Goal: Book appointment/travel/reservation

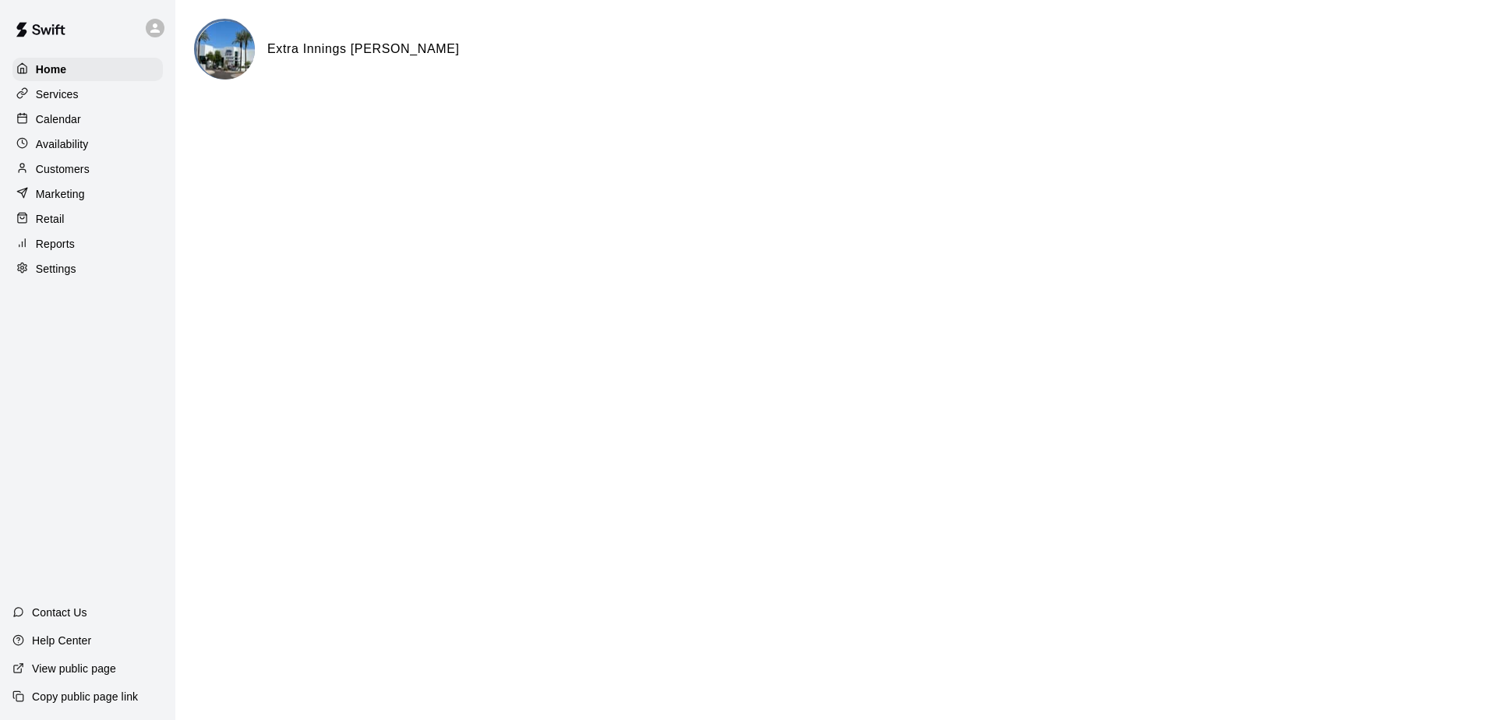
click at [34, 127] on div at bounding box center [25, 119] width 19 height 15
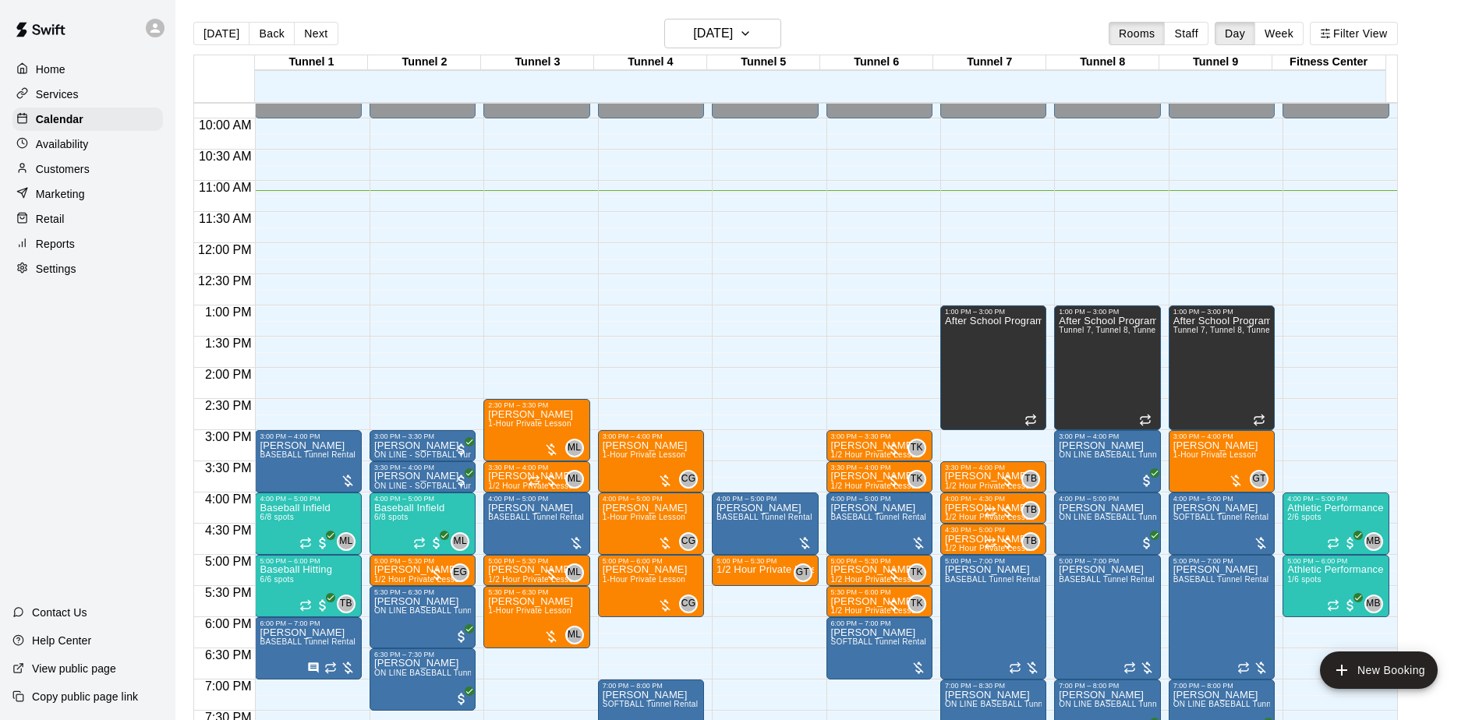
scroll to position [696, 0]
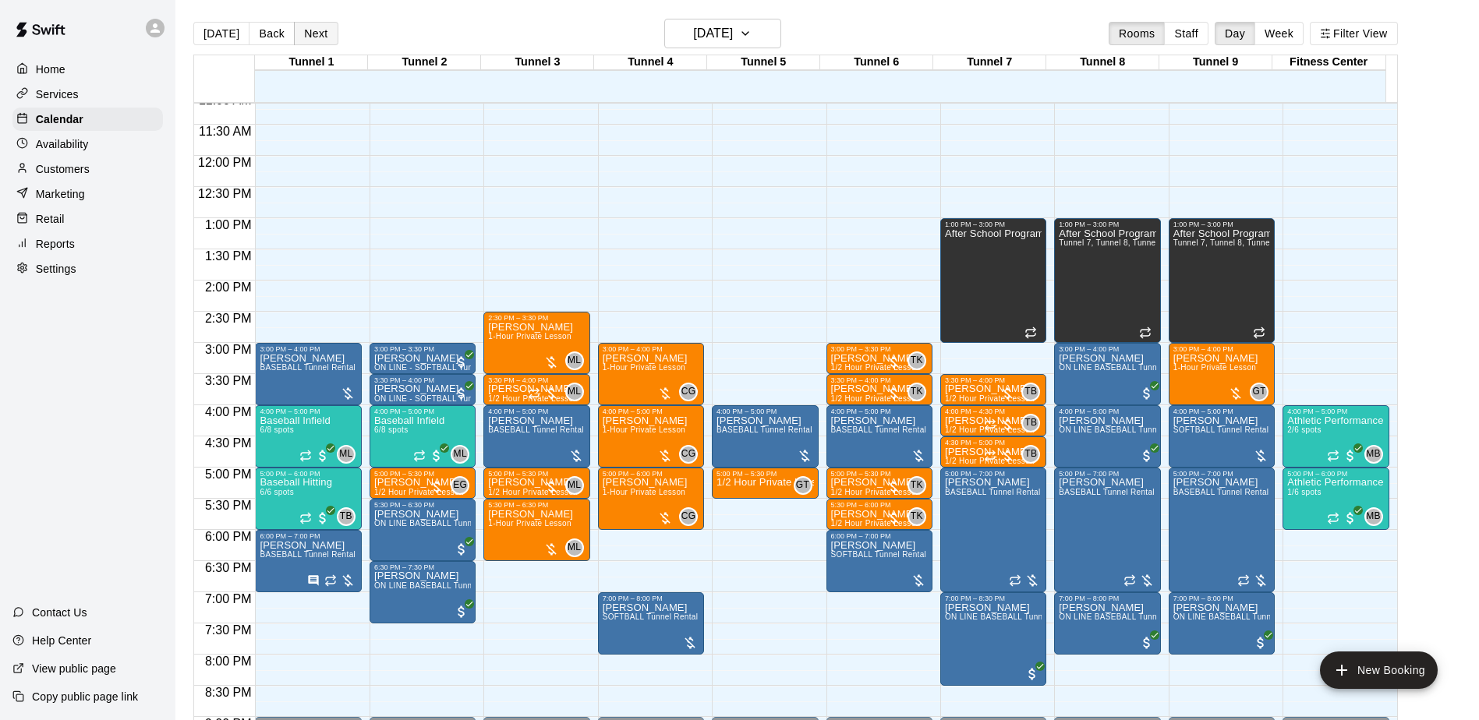
click at [299, 24] on button "Next" at bounding box center [316, 33] width 44 height 23
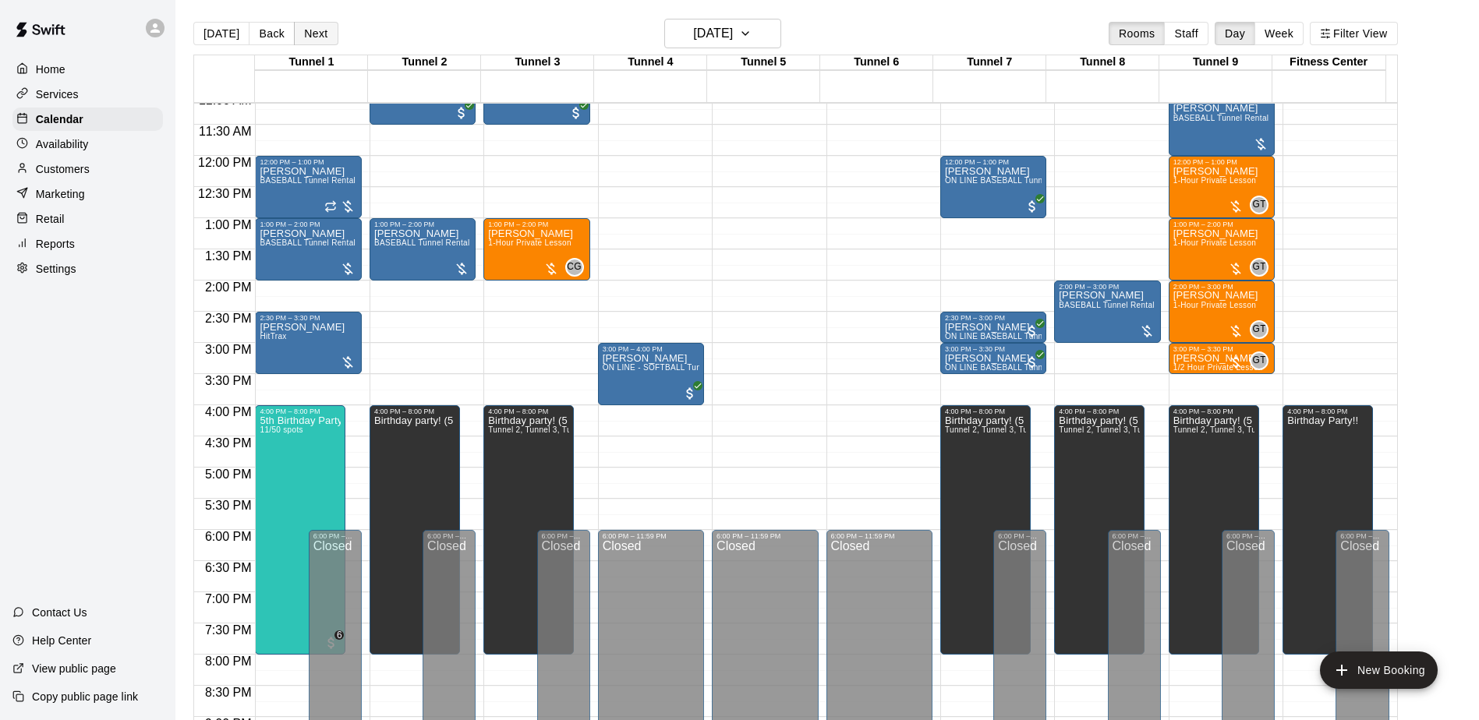
click at [320, 34] on button "Next" at bounding box center [316, 33] width 44 height 23
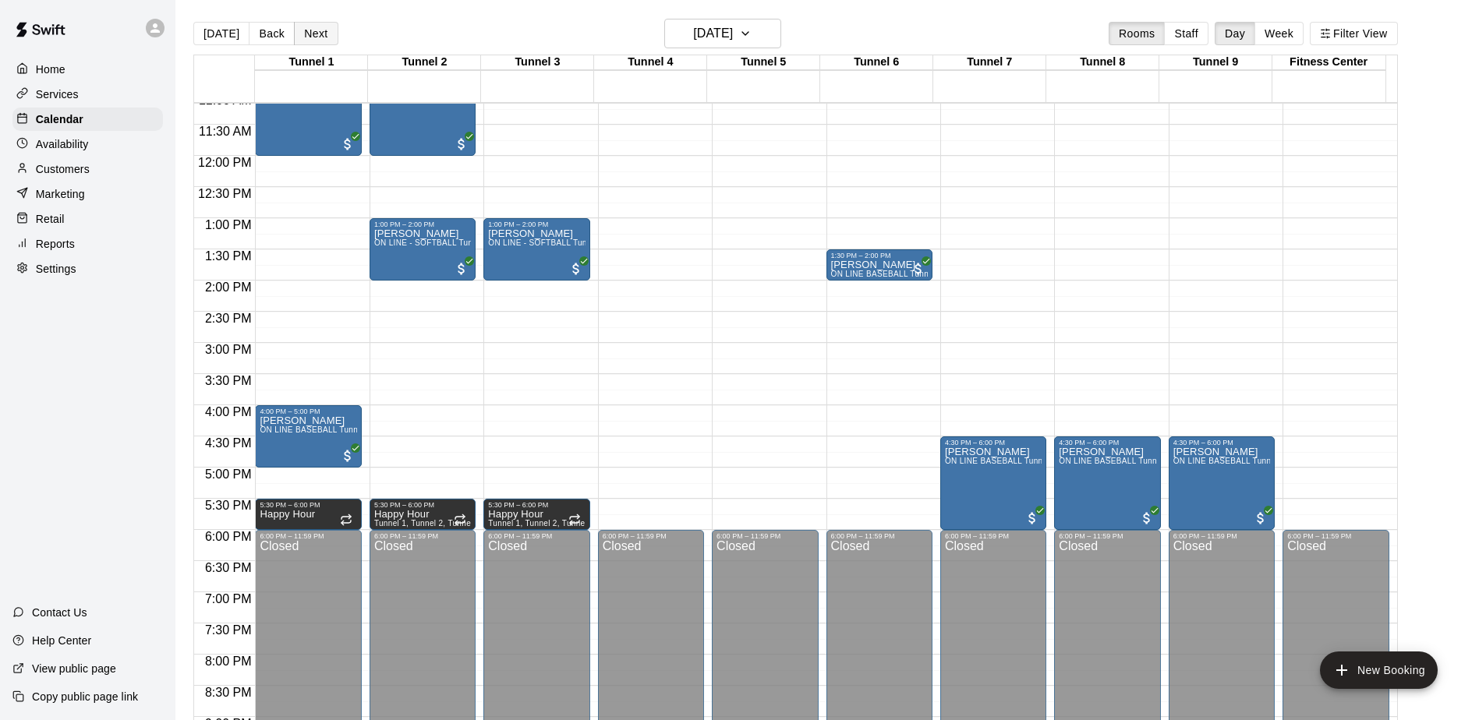
click at [297, 30] on button "Next" at bounding box center [316, 33] width 44 height 23
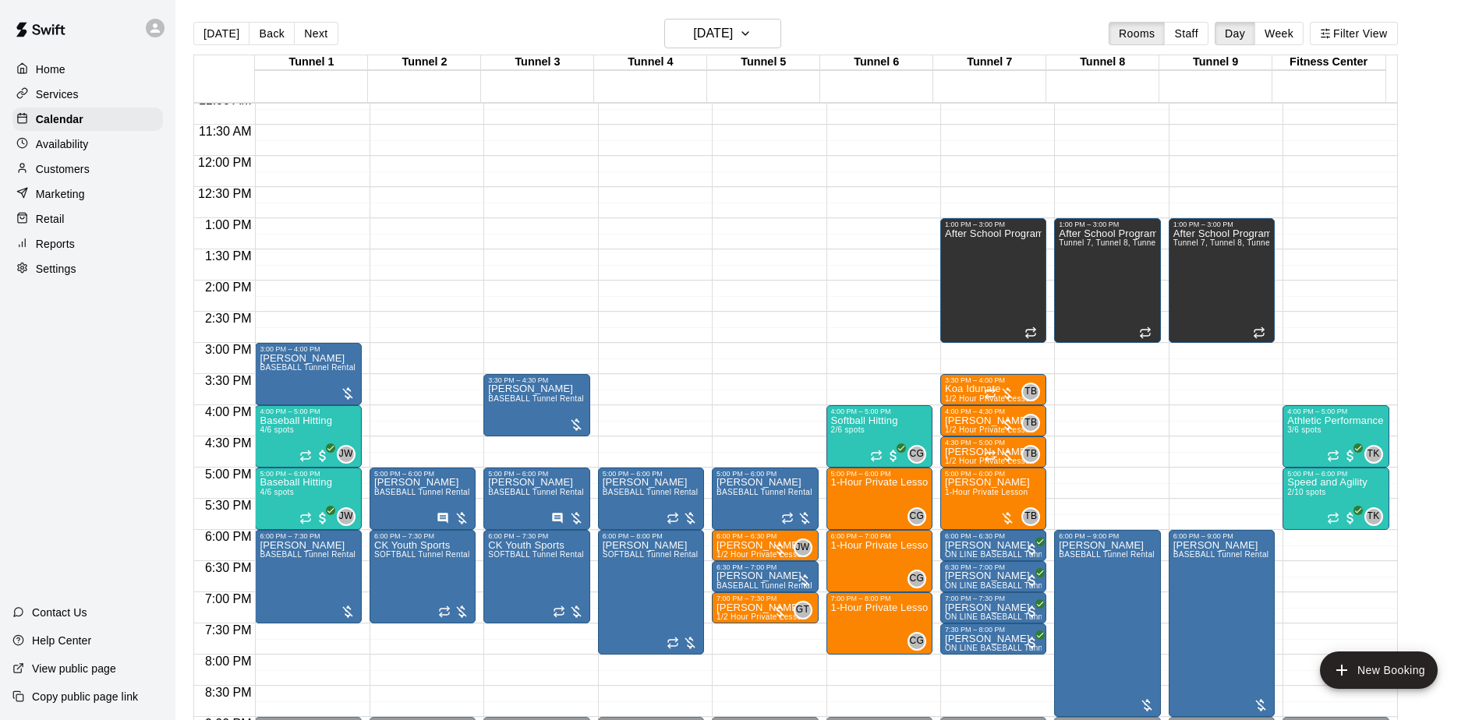
scroll to position [774, 0]
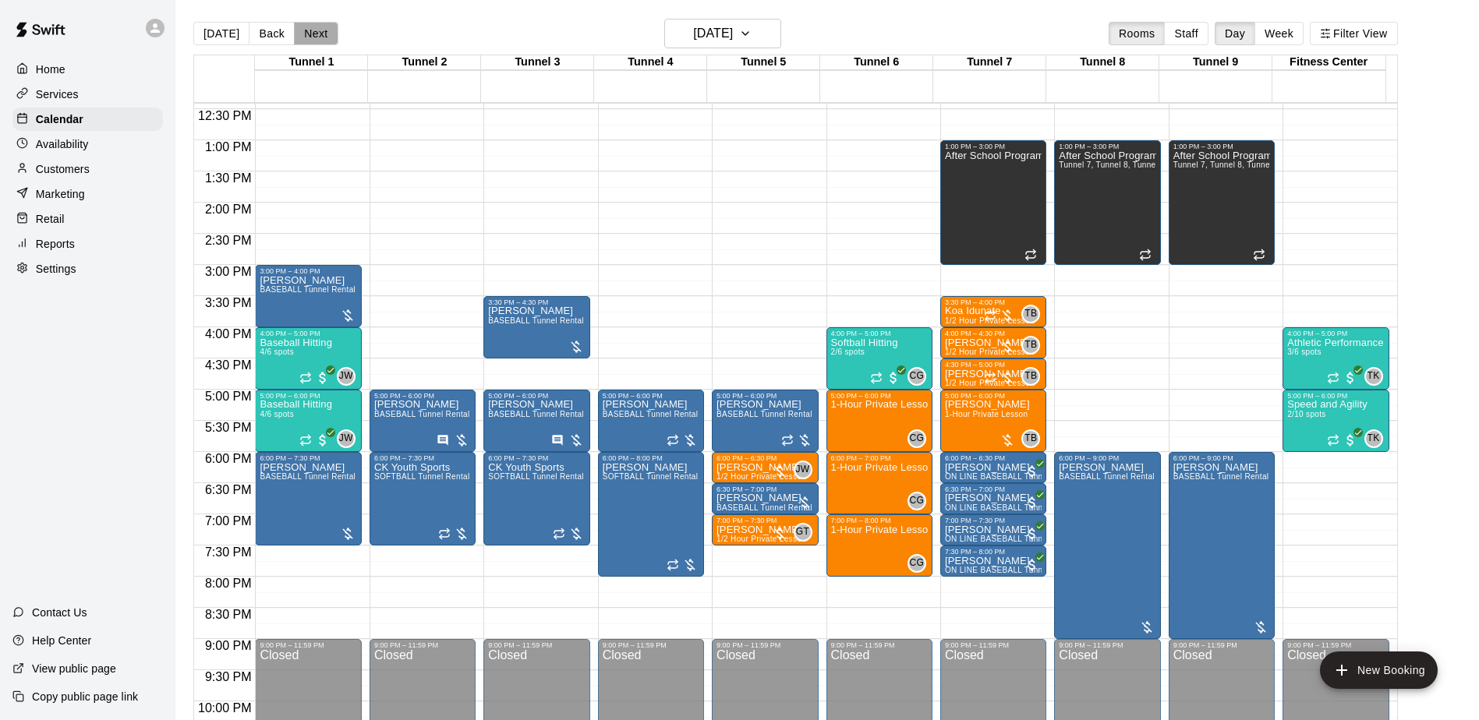
click at [302, 38] on button "Next" at bounding box center [316, 33] width 44 height 23
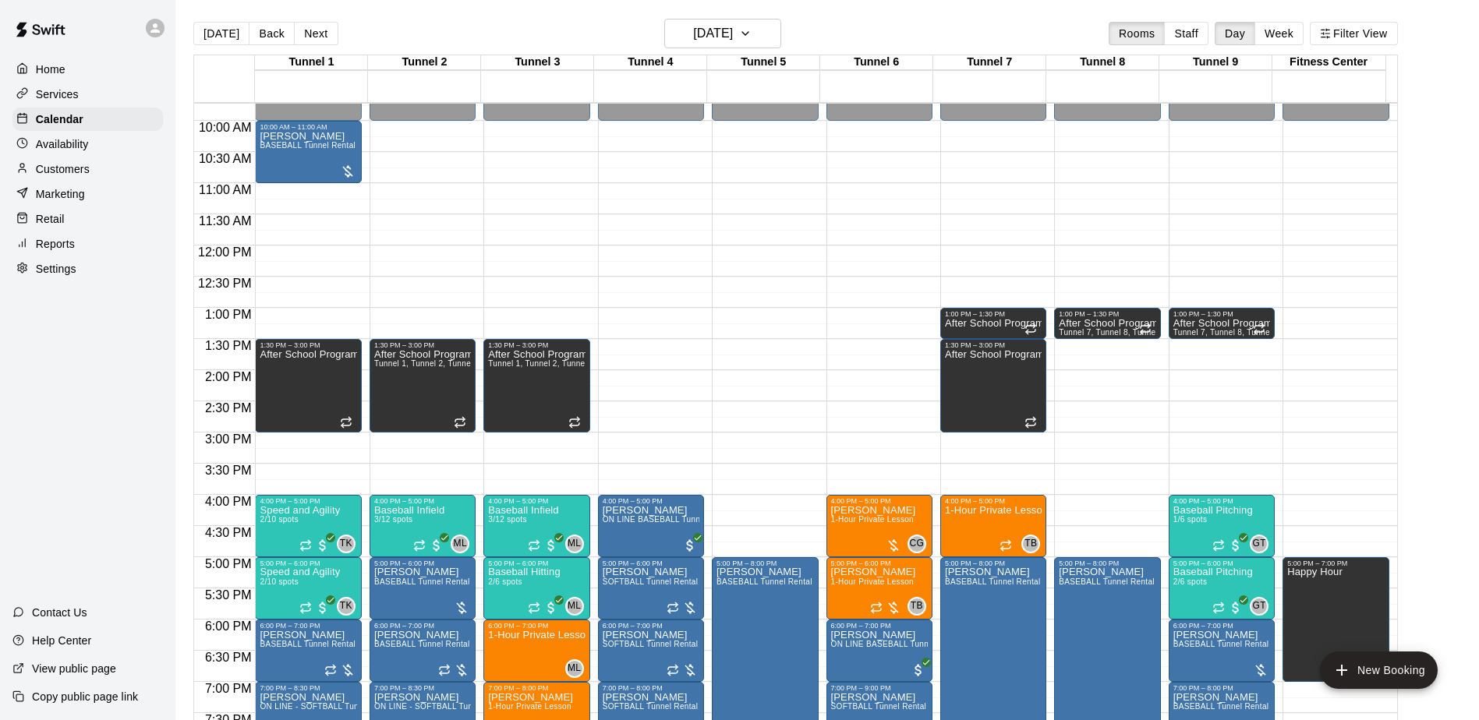
scroll to position [540, 0]
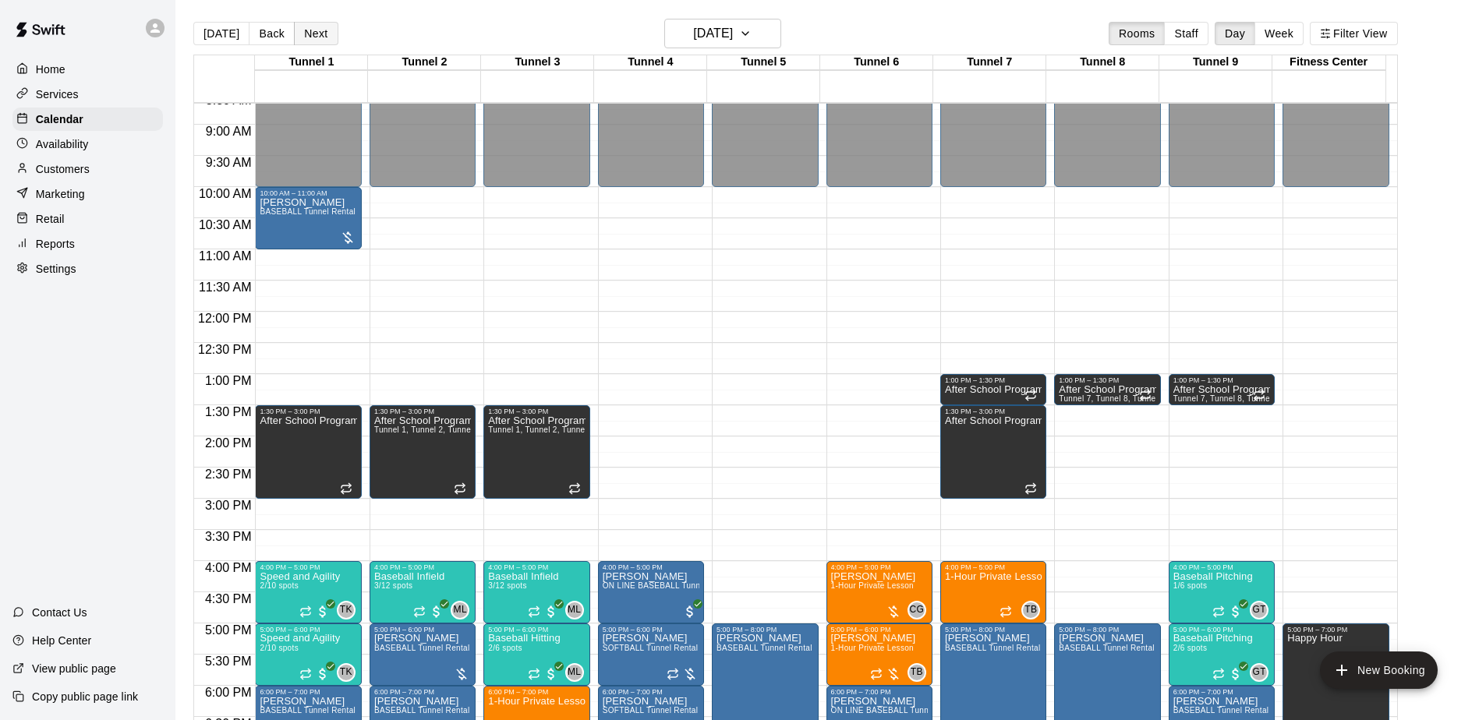
click at [316, 34] on button "Next" at bounding box center [316, 33] width 44 height 23
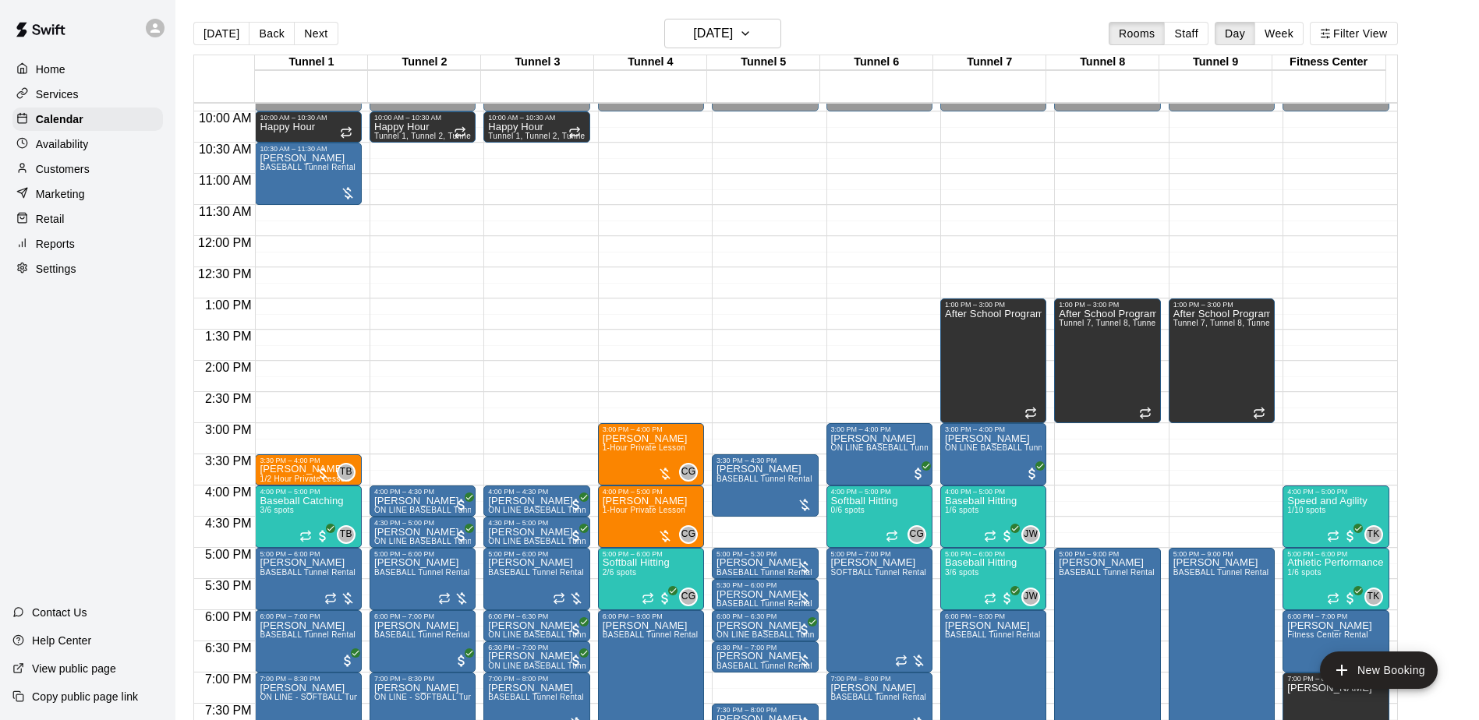
scroll to position [774, 0]
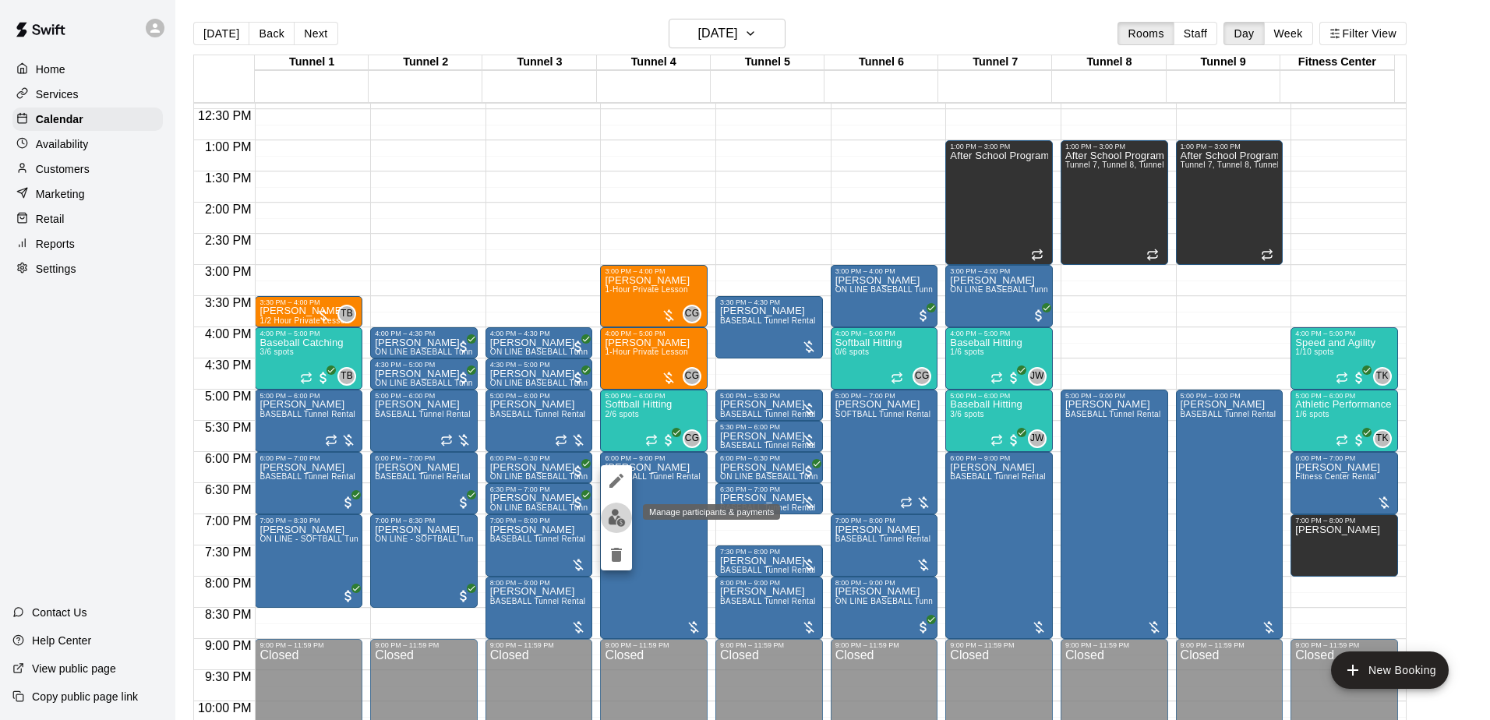
click at [624, 511] on img "edit" at bounding box center [617, 518] width 18 height 18
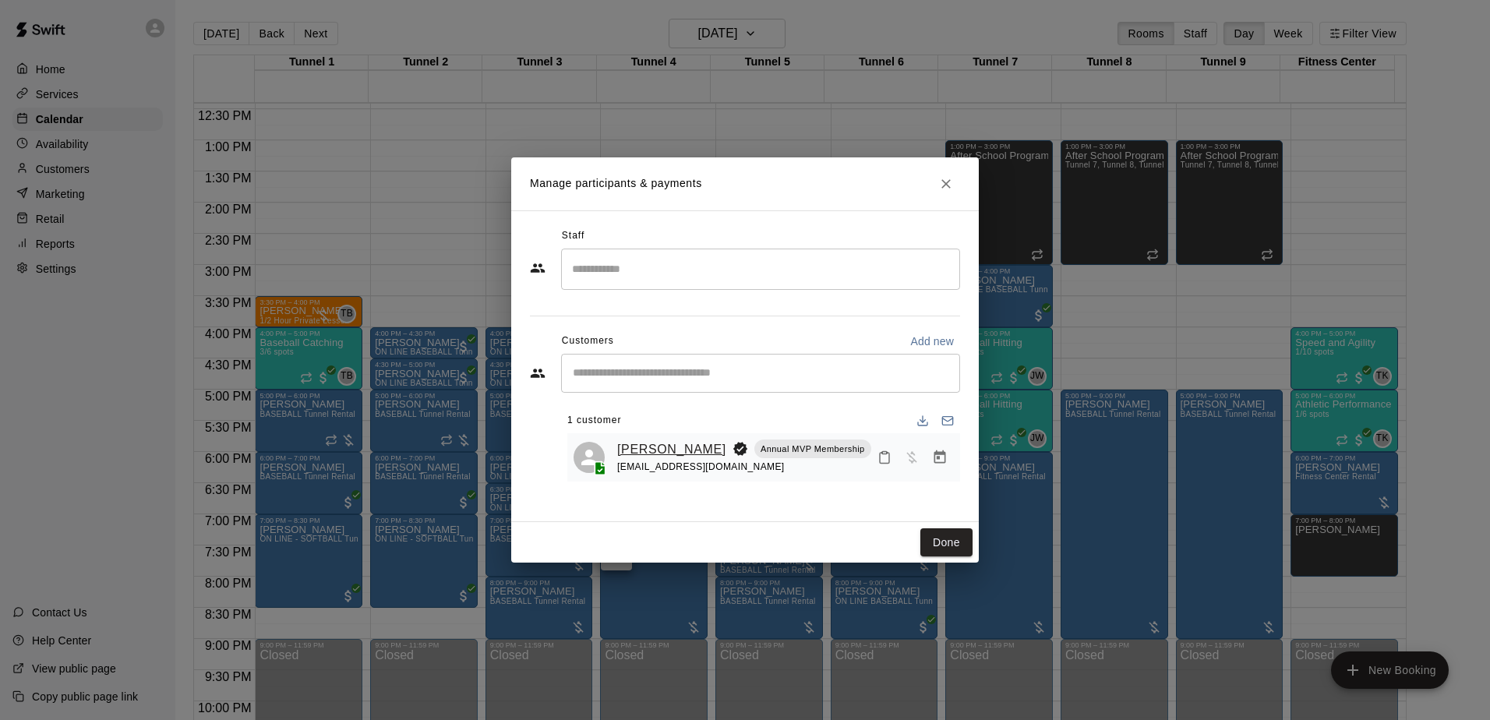
click at [686, 451] on link "[PERSON_NAME]" at bounding box center [671, 450] width 109 height 20
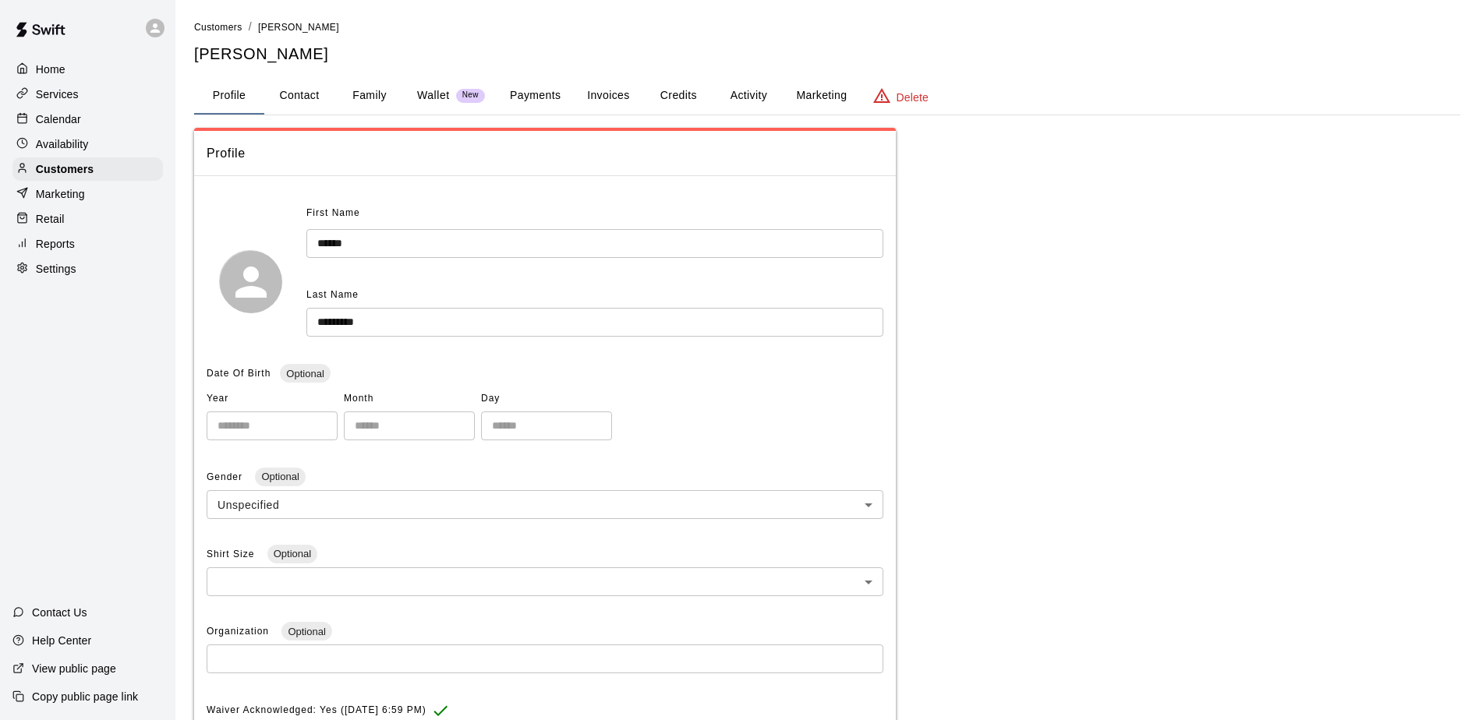
click at [540, 102] on button "Payments" at bounding box center [535, 95] width 76 height 37
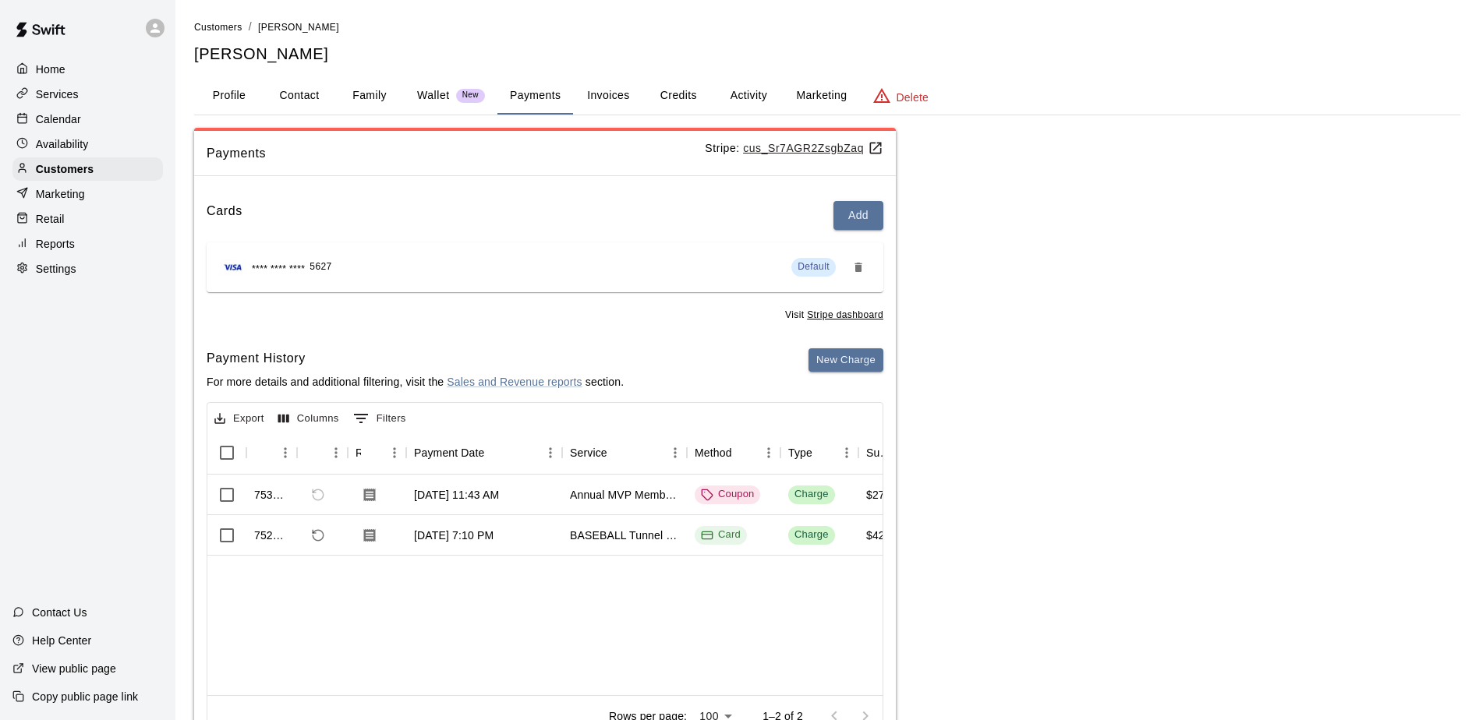
click at [54, 113] on p "Calendar" at bounding box center [58, 119] width 45 height 16
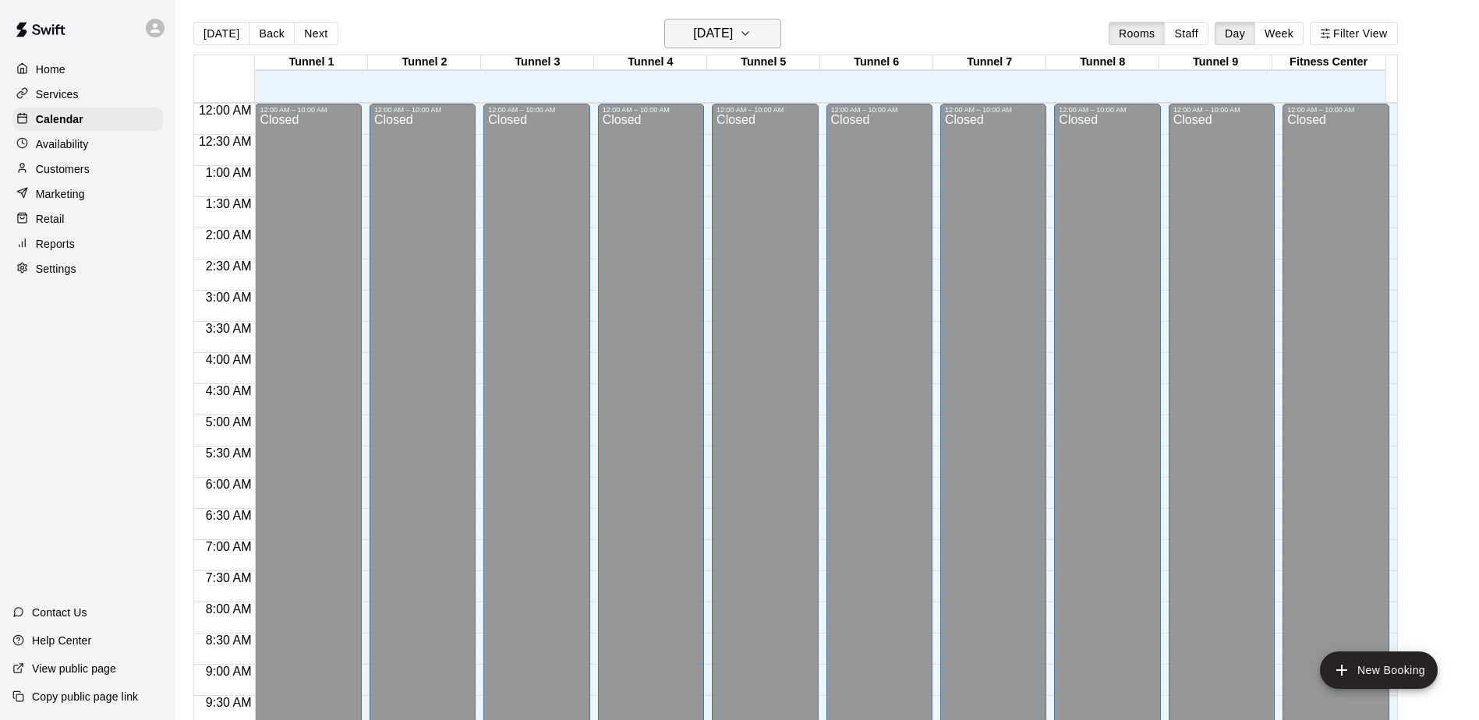
scroll to position [699, 0]
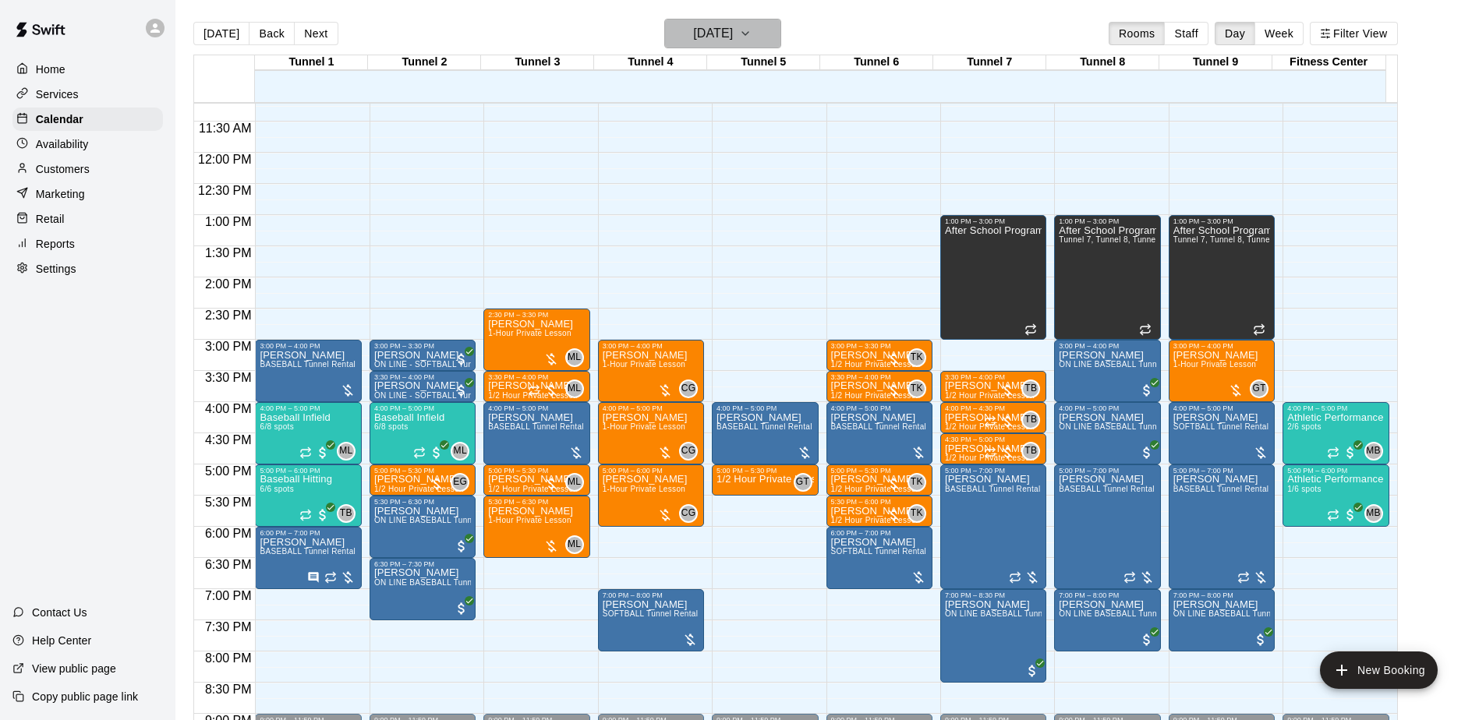
click at [751, 30] on icon "button" at bounding box center [745, 33] width 12 height 19
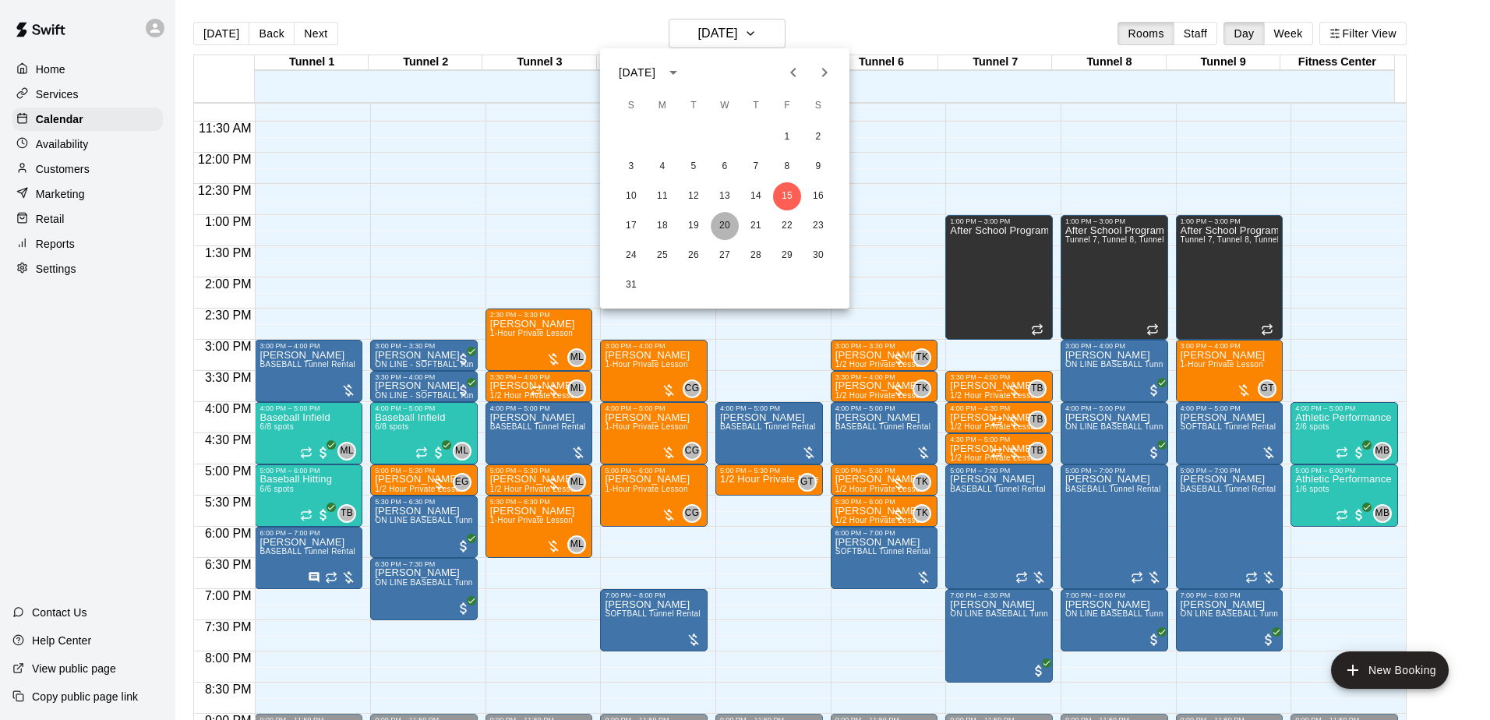
click at [716, 226] on button "20" at bounding box center [725, 226] width 28 height 28
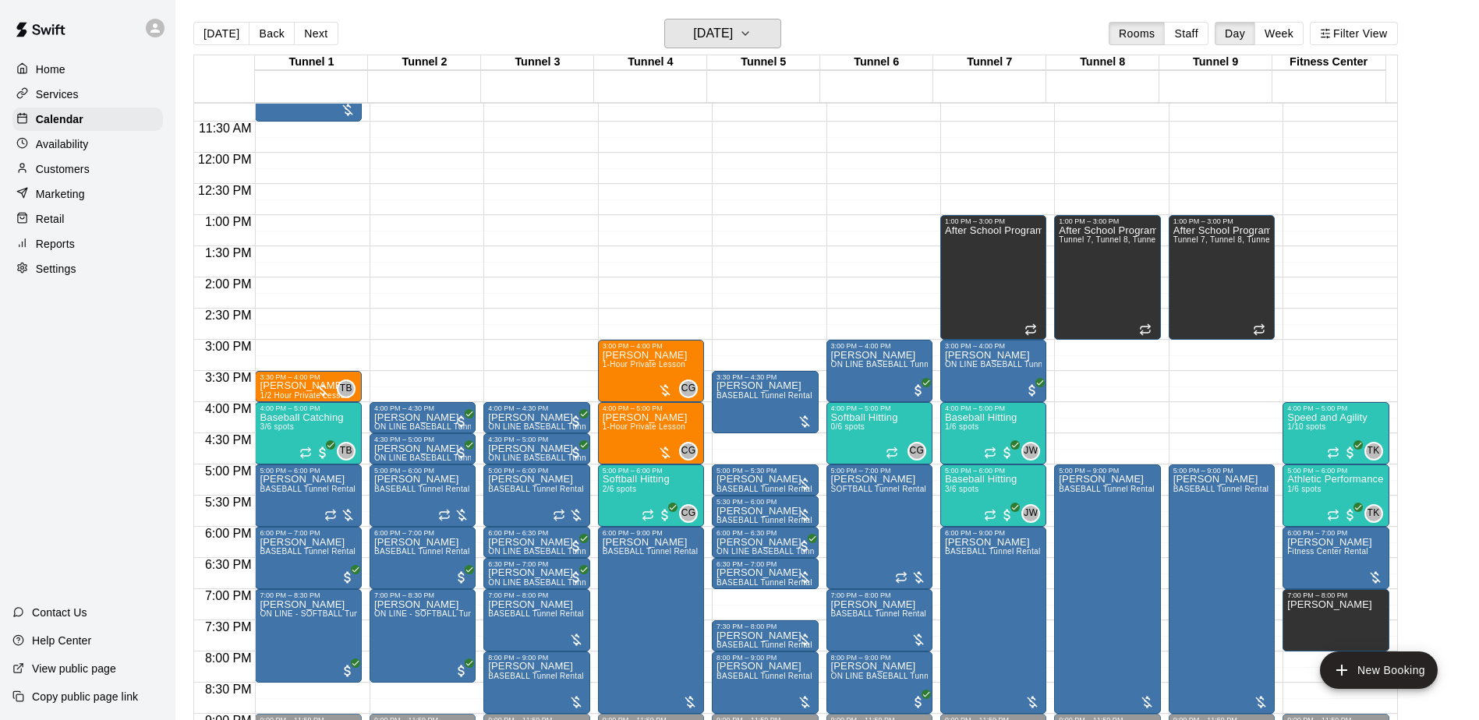
scroll to position [855, 0]
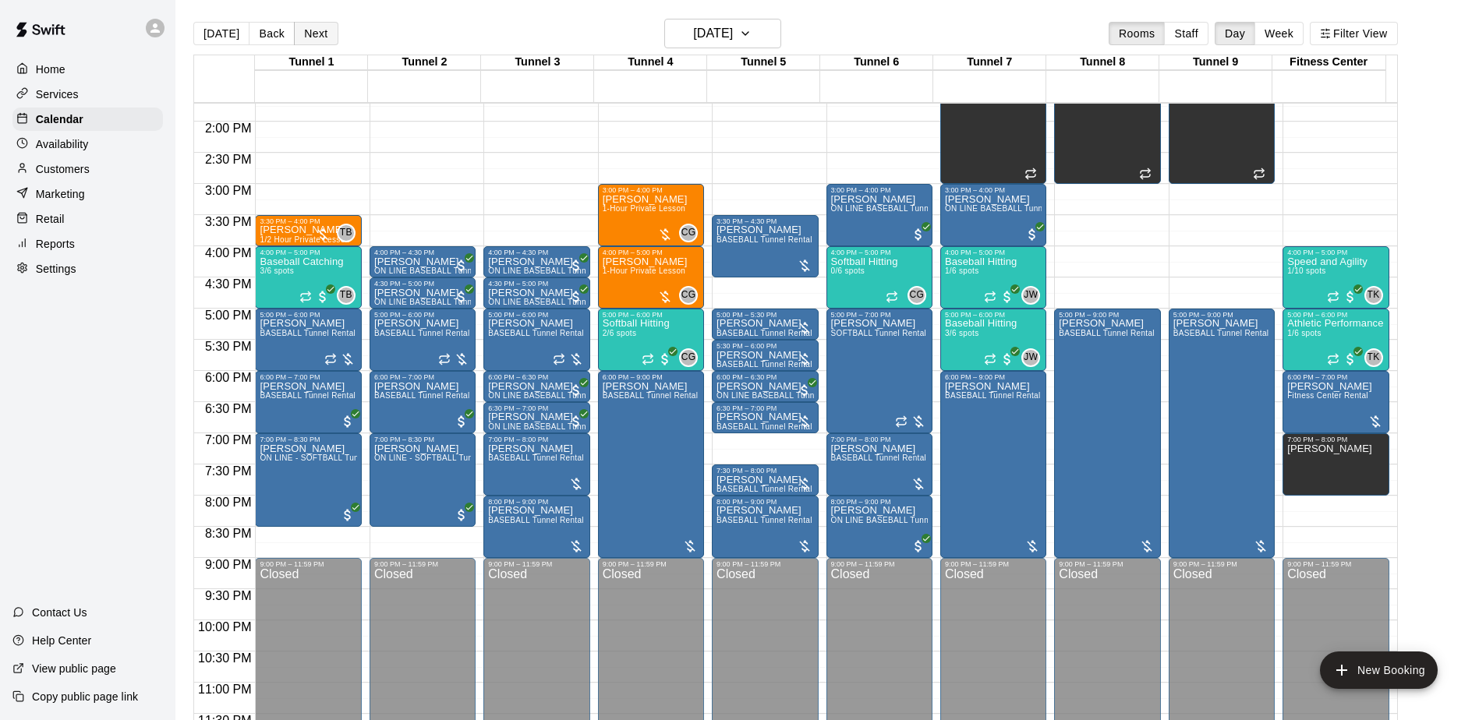
click at [301, 33] on button "Next" at bounding box center [316, 33] width 44 height 23
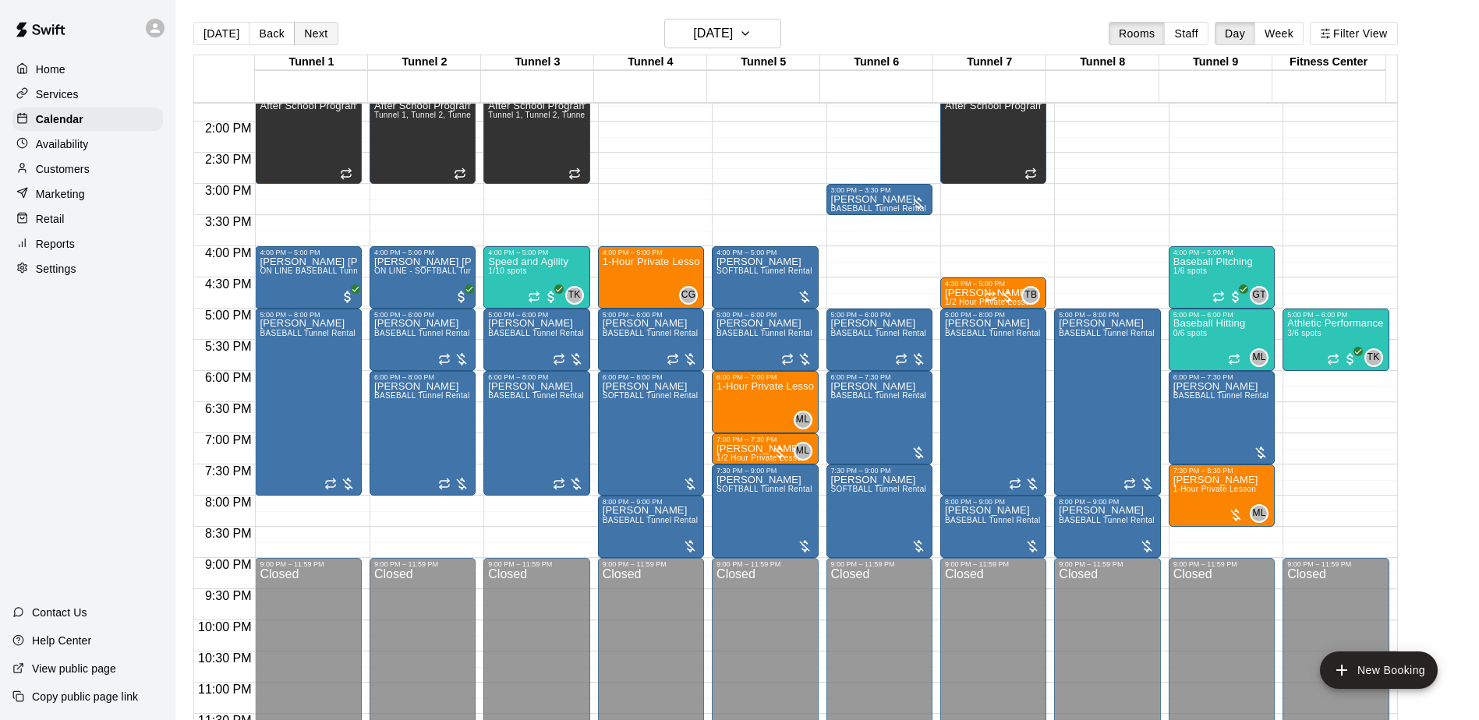
click at [320, 40] on button "Next" at bounding box center [316, 33] width 44 height 23
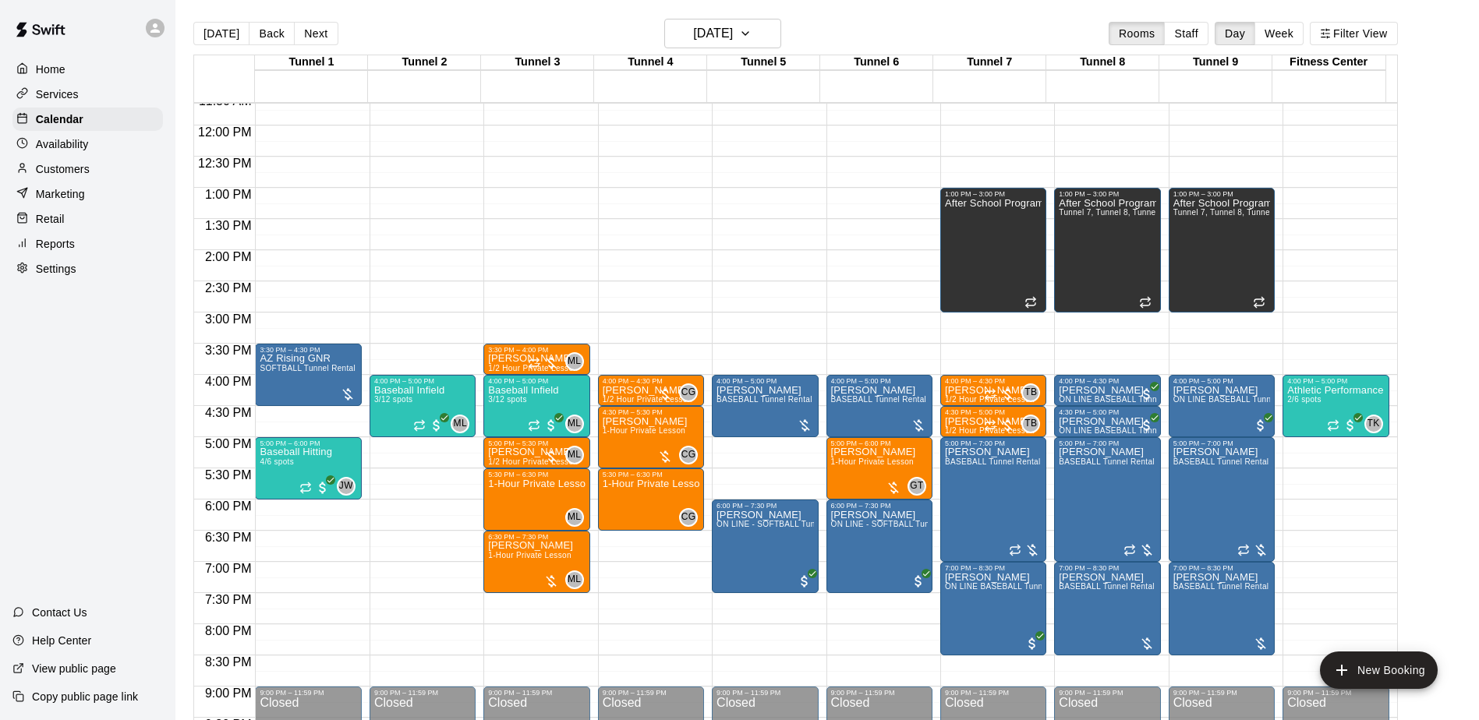
scroll to position [699, 0]
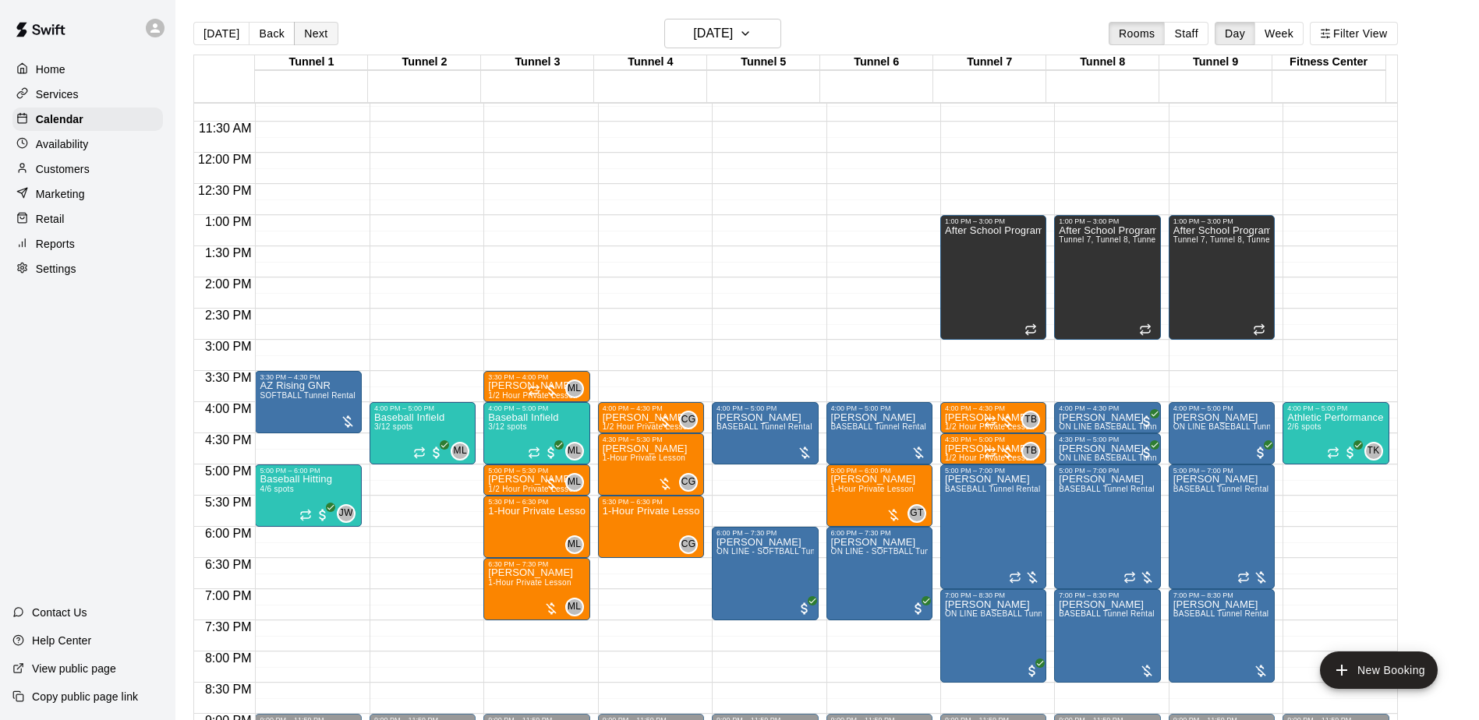
click at [317, 32] on button "Next" at bounding box center [316, 33] width 44 height 23
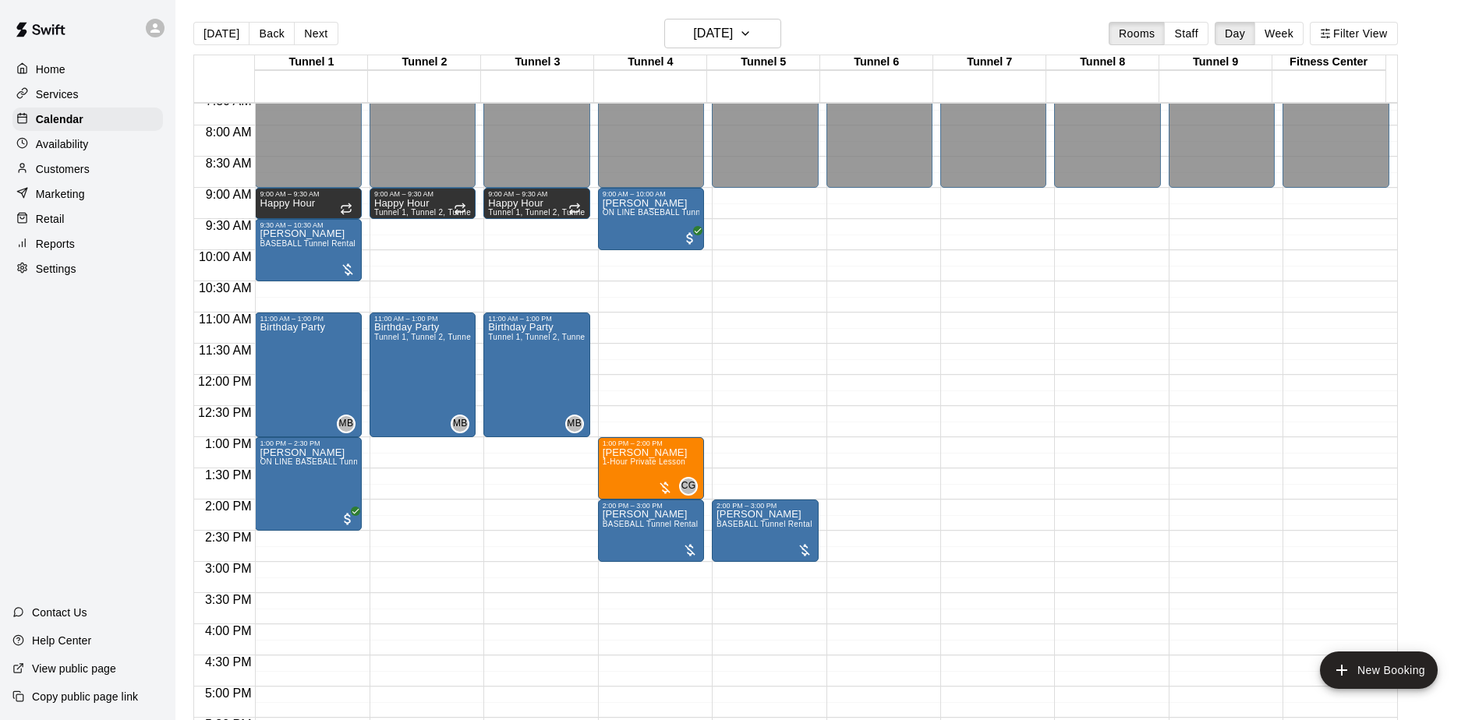
scroll to position [465, 0]
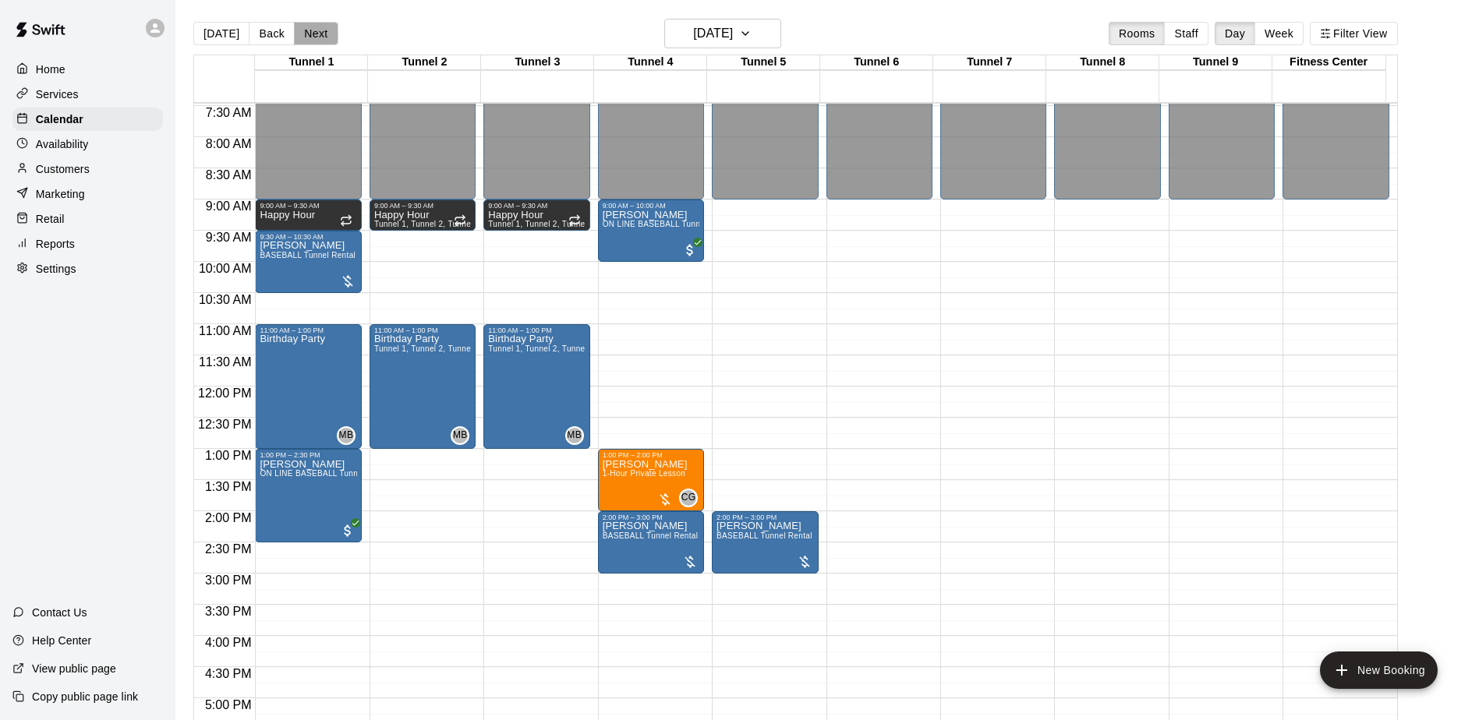
click at [316, 27] on button "Next" at bounding box center [316, 33] width 44 height 23
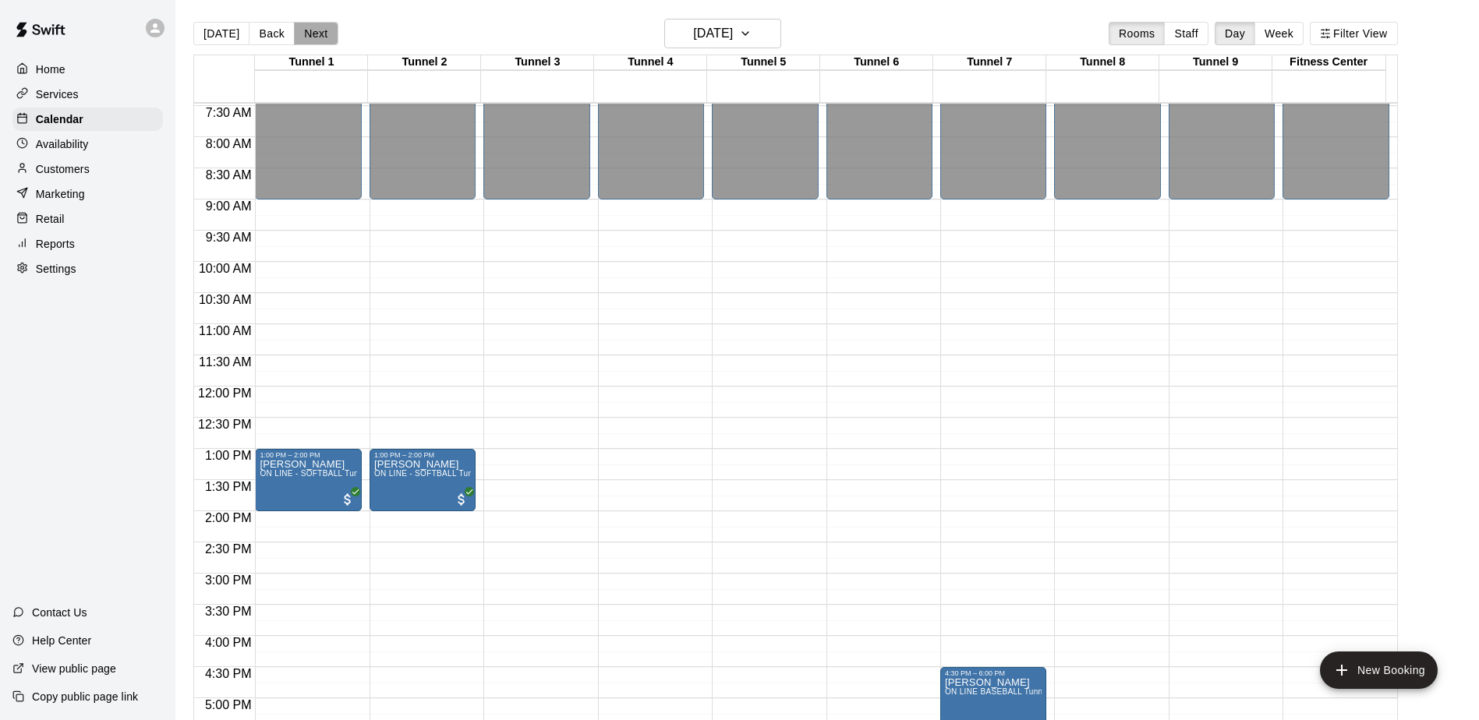
click at [316, 27] on button "Next" at bounding box center [316, 33] width 44 height 23
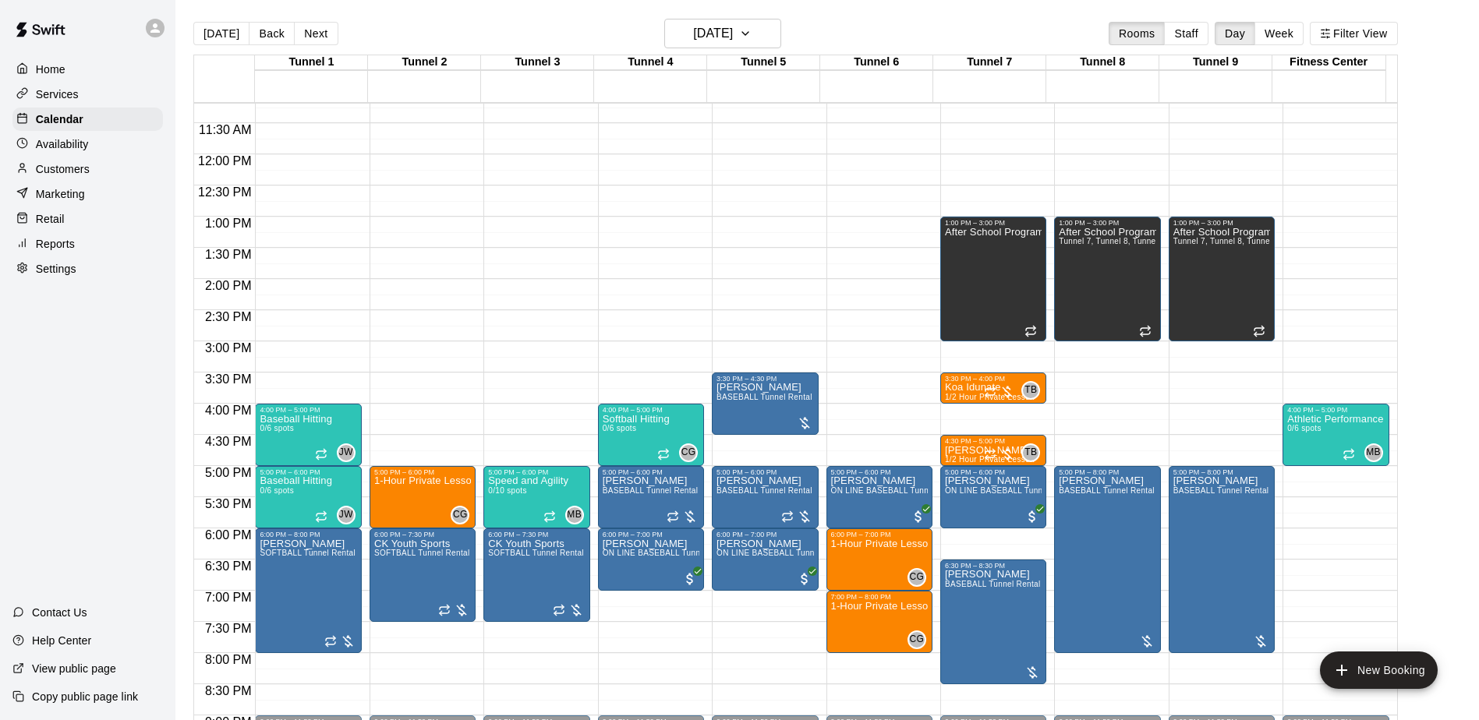
scroll to position [699, 0]
